Goal: Transaction & Acquisition: Purchase product/service

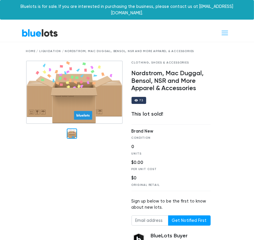
click at [45, 49] on div "Home / Liquidation / Nordstrom, Mac Duggal, Bensol, NSR and More Apparel & Acce…" at bounding box center [127, 51] width 202 height 4
click at [225, 29] on span "Toggle navigation" at bounding box center [225, 33] width 8 height 8
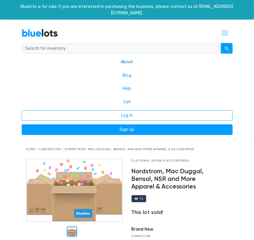
click at [128, 57] on link "About" at bounding box center [127, 61] width 211 height 13
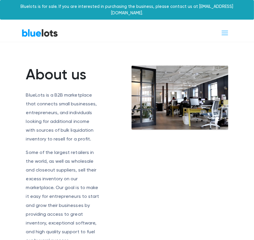
click at [50, 29] on link "BlueLots" at bounding box center [40, 33] width 36 height 9
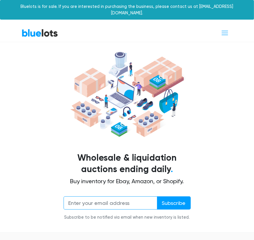
drag, startPoint x: 124, startPoint y: 196, endPoint x: 135, endPoint y: 207, distance: 16.4
click at [124, 197] on input "email" at bounding box center [111, 203] width 94 height 13
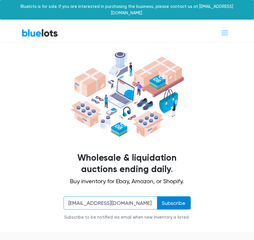
type input "esoojh@yahoo.com"
click at [175, 197] on input "Subscribe" at bounding box center [174, 203] width 34 height 13
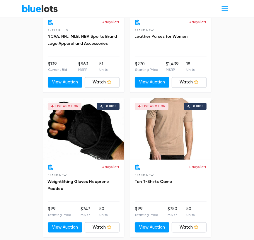
scroll to position [557, 0]
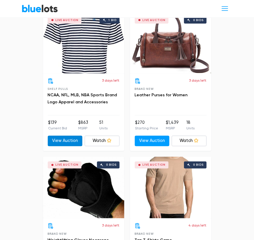
click at [64, 136] on link "View Auction" at bounding box center [65, 141] width 35 height 11
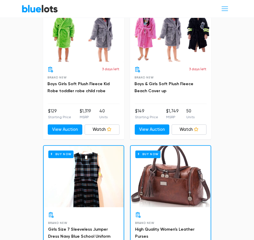
scroll to position [3547, 0]
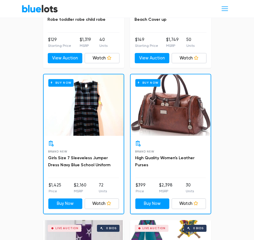
click at [177, 111] on div "Buy Now" at bounding box center [171, 105] width 80 height 62
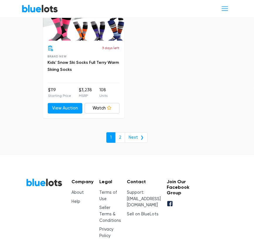
scroll to position [3963, 0]
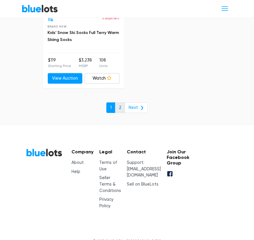
click at [123, 103] on link "2" at bounding box center [120, 108] width 10 height 11
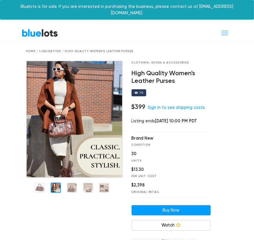
click at [57, 183] on div at bounding box center [56, 188] width 10 height 10
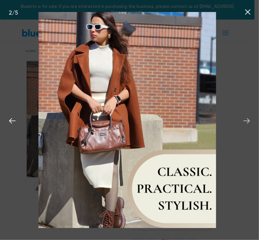
click at [247, 119] on icon at bounding box center [246, 120] width 6 height 5
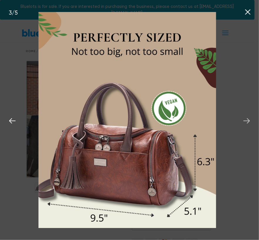
click at [247, 120] on icon at bounding box center [246, 121] width 9 height 9
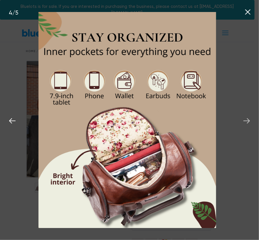
click at [247, 120] on icon at bounding box center [246, 121] width 9 height 9
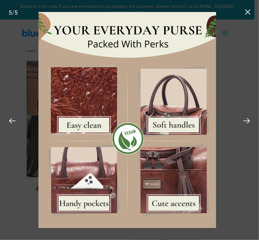
click at [248, 13] on icon at bounding box center [247, 12] width 9 height 9
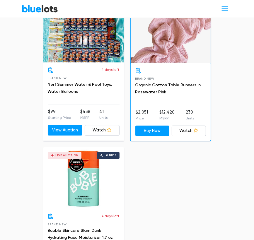
scroll to position [3752, 0]
